Goal: Book appointment/travel/reservation

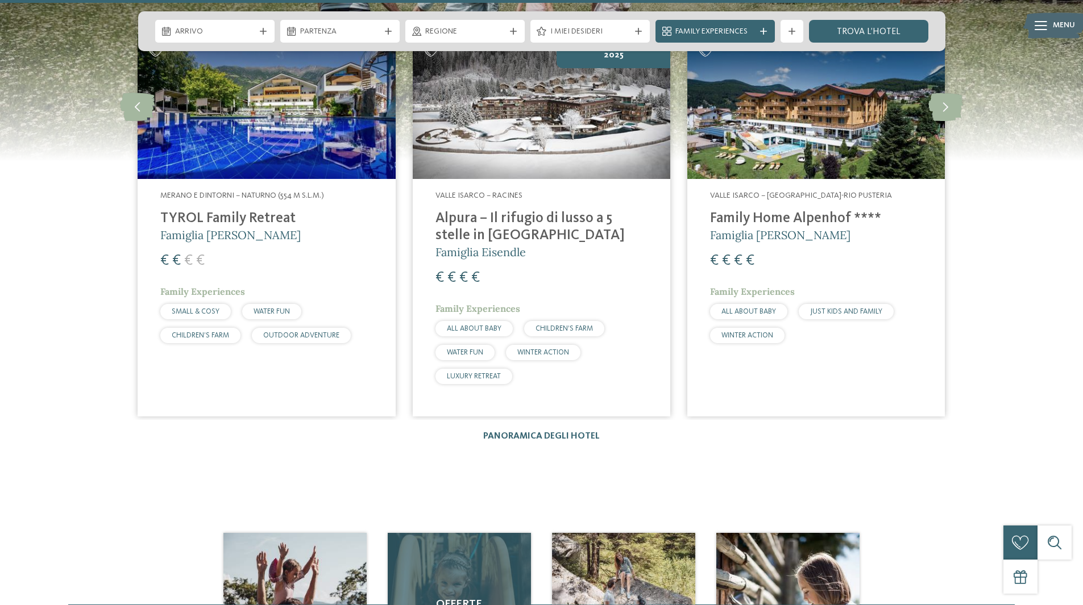
scroll to position [1762, 0]
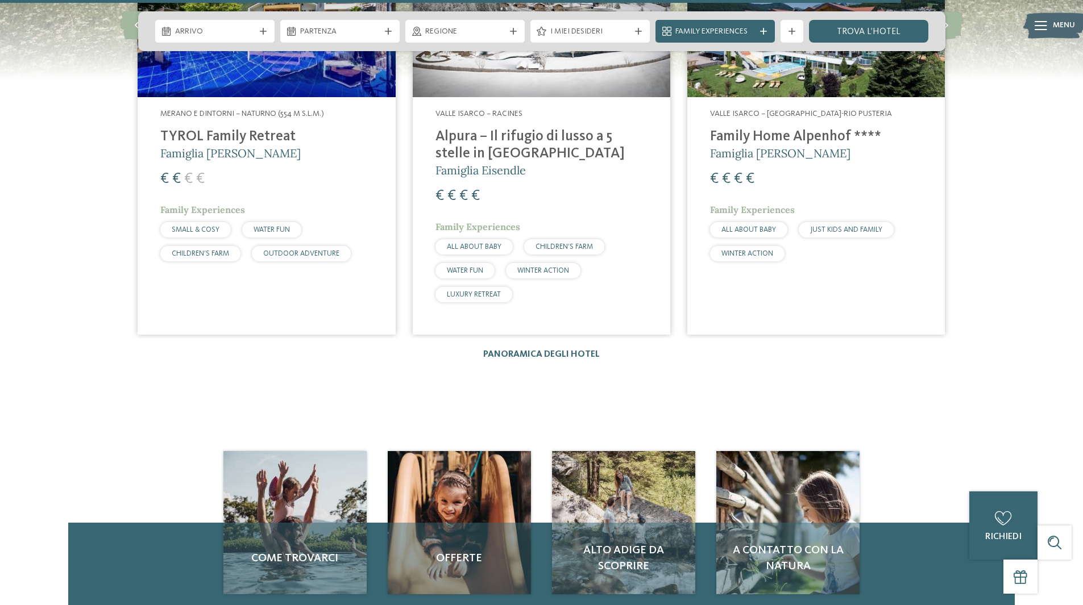
click at [243, 97] on div "Merano e dintorni – Naturno (554 m s.l.m.) TYROL Family Retreat Famiglia Brunne…" at bounding box center [266, 187] width 257 height 181
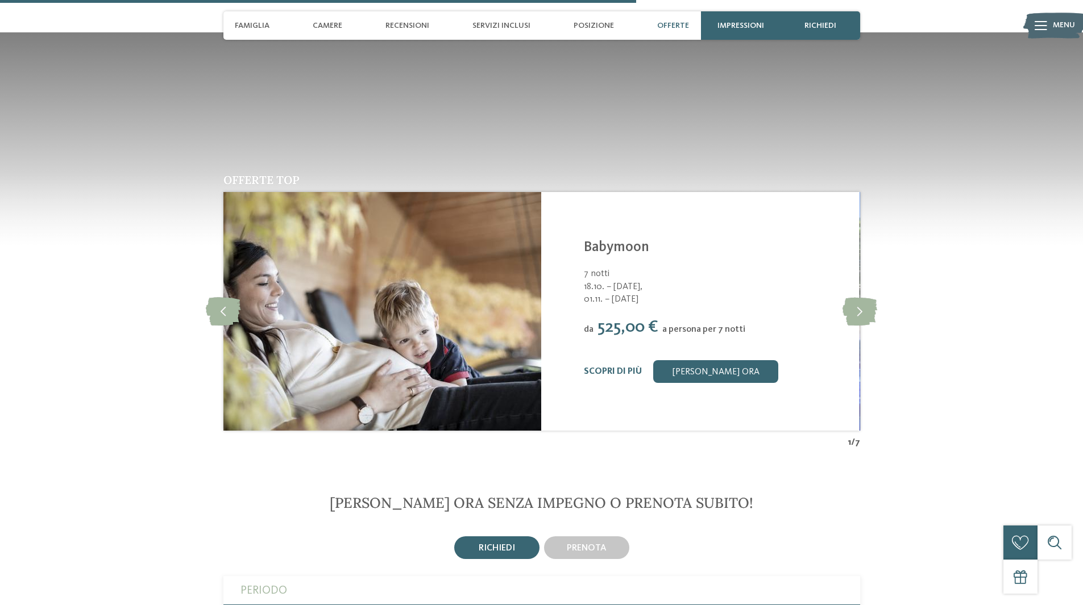
scroll to position [2216, 0]
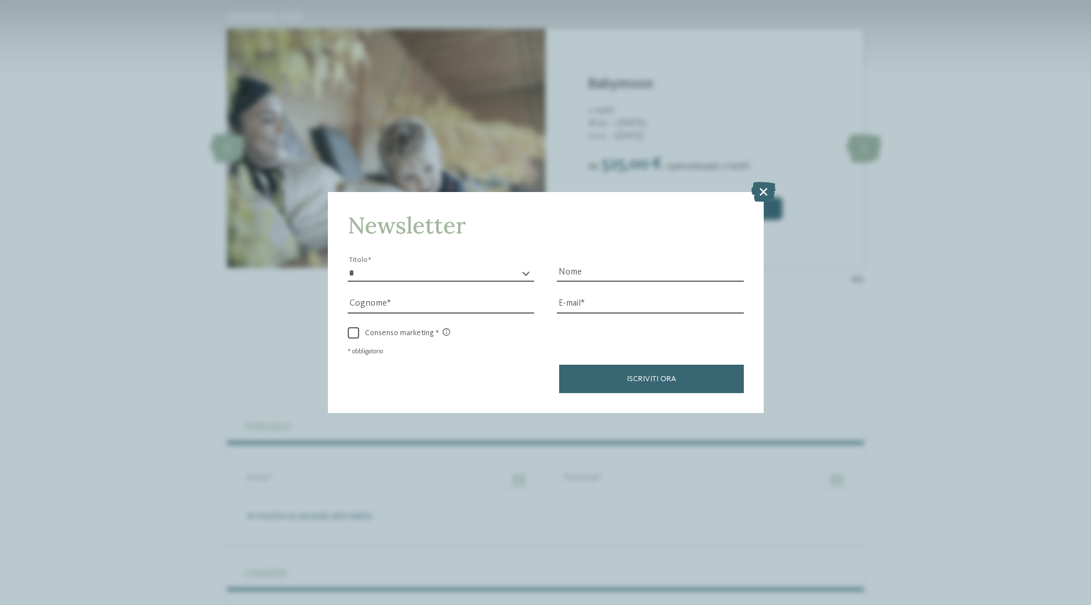
drag, startPoint x: 758, startPoint y: 197, endPoint x: 736, endPoint y: 168, distance: 36.6
click at [757, 196] on icon at bounding box center [763, 192] width 24 height 20
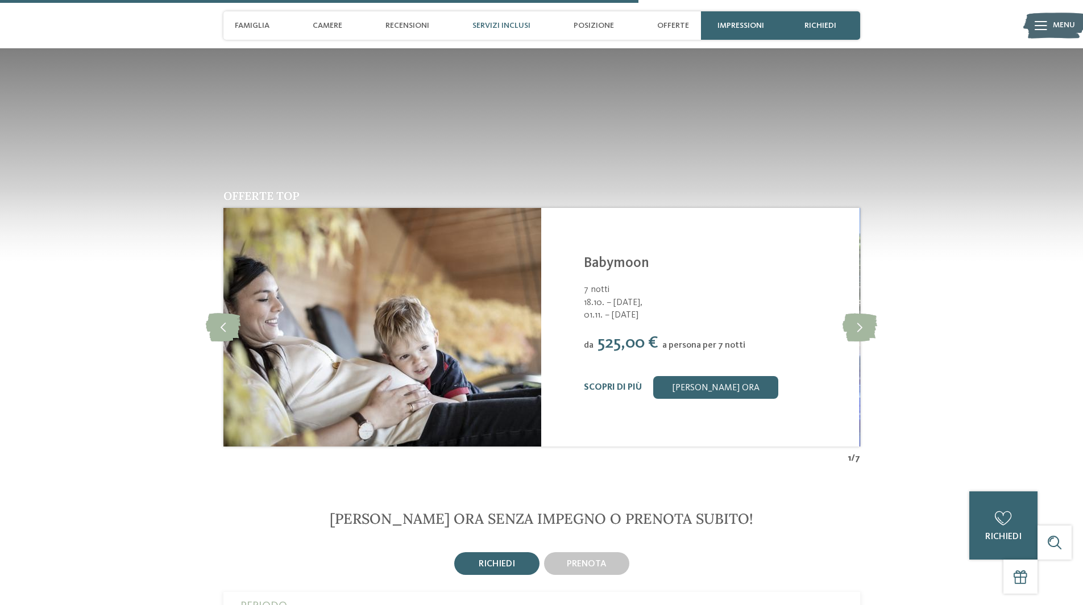
scroll to position [1989, 0]
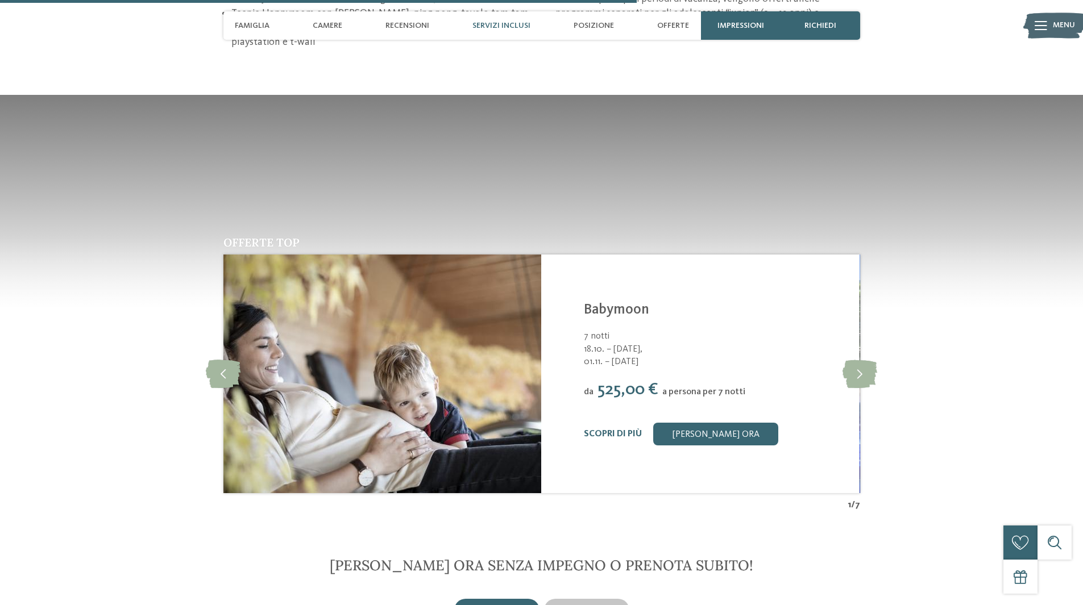
drag, startPoint x: 256, startPoint y: 28, endPoint x: 303, endPoint y: 26, distance: 47.2
click at [256, 28] on span "Famiglia" at bounding box center [252, 26] width 35 height 10
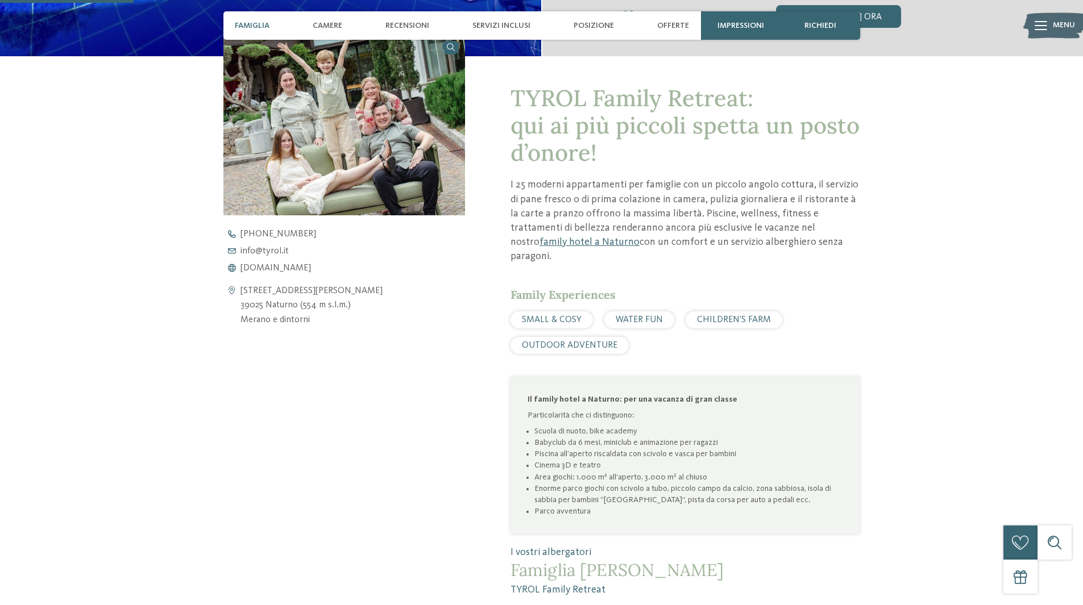
scroll to position [404, 0]
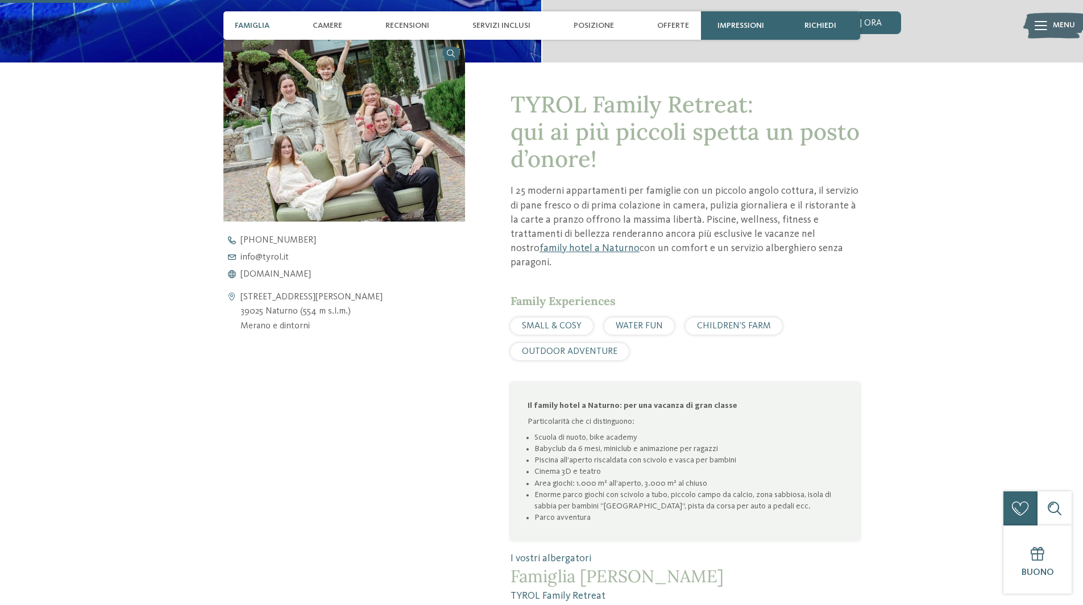
drag, startPoint x: 827, startPoint y: 23, endPoint x: 775, endPoint y: 5, distance: 56.1
click at [824, 22] on span "richiedi" at bounding box center [820, 26] width 32 height 10
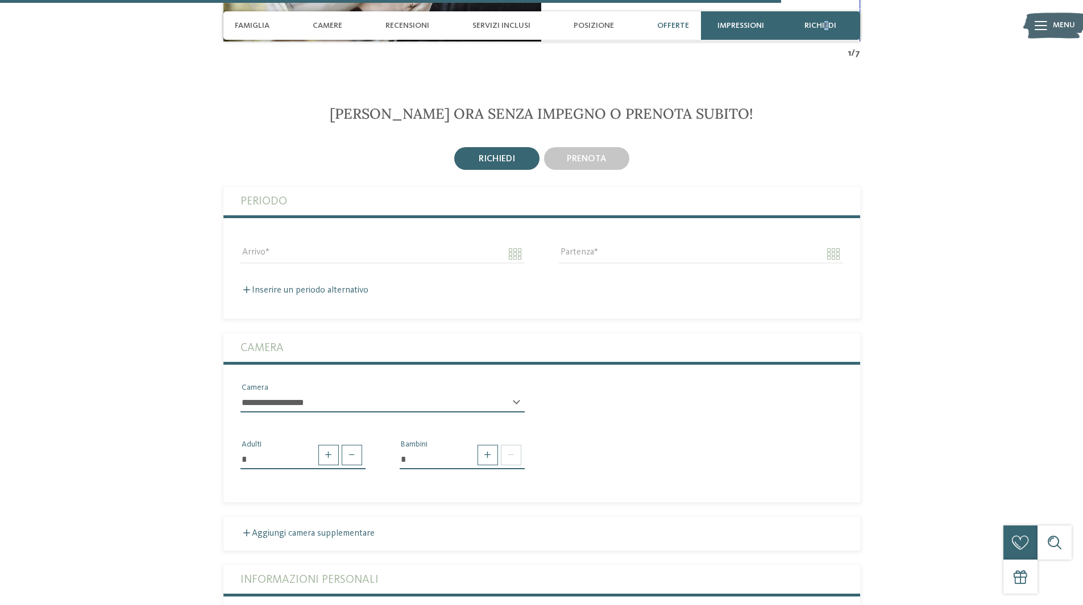
scroll to position [2439, 0]
